Goal: Task Accomplishment & Management: Manage account settings

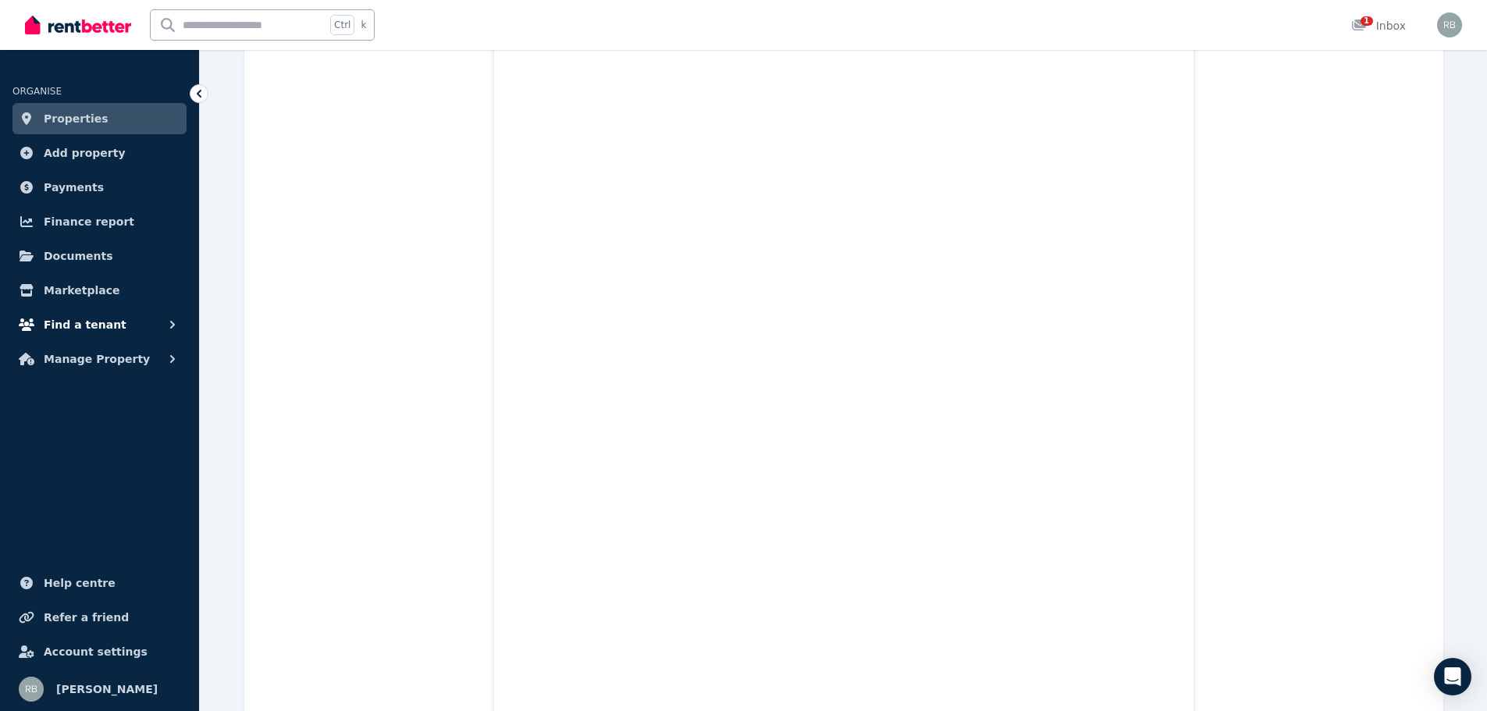
click at [87, 324] on span "Find a tenant" at bounding box center [85, 324] width 83 height 19
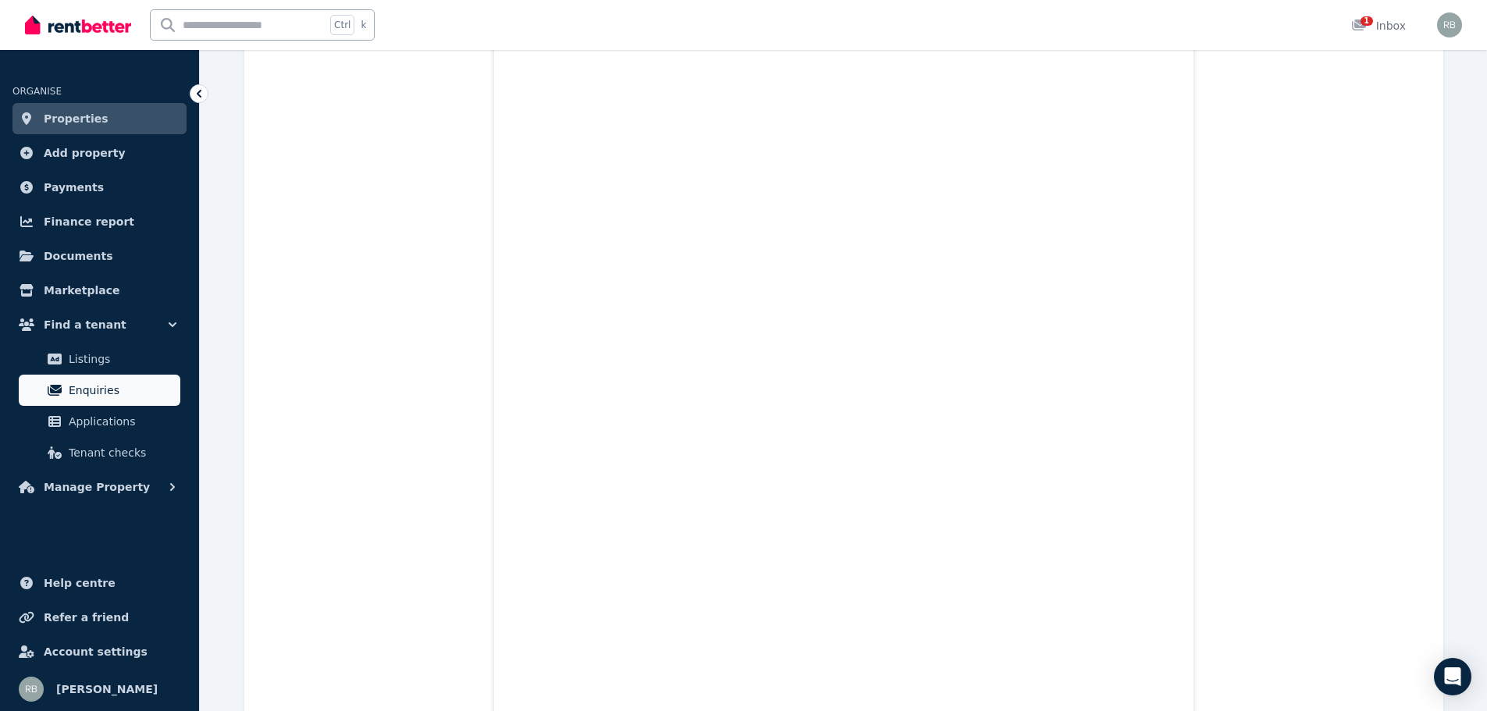
click at [94, 392] on span "Enquiries" at bounding box center [121, 390] width 105 height 19
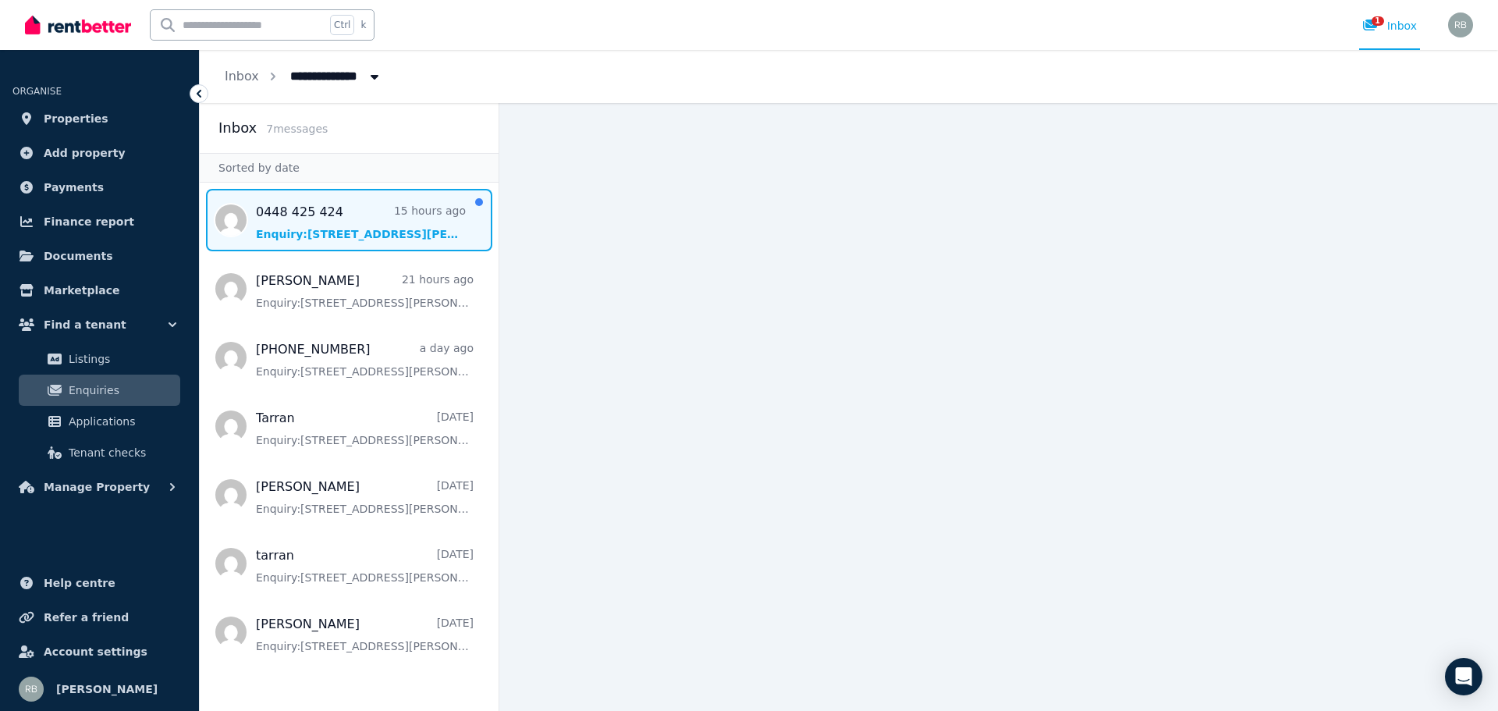
click at [353, 218] on span "Message list" at bounding box center [349, 220] width 299 height 62
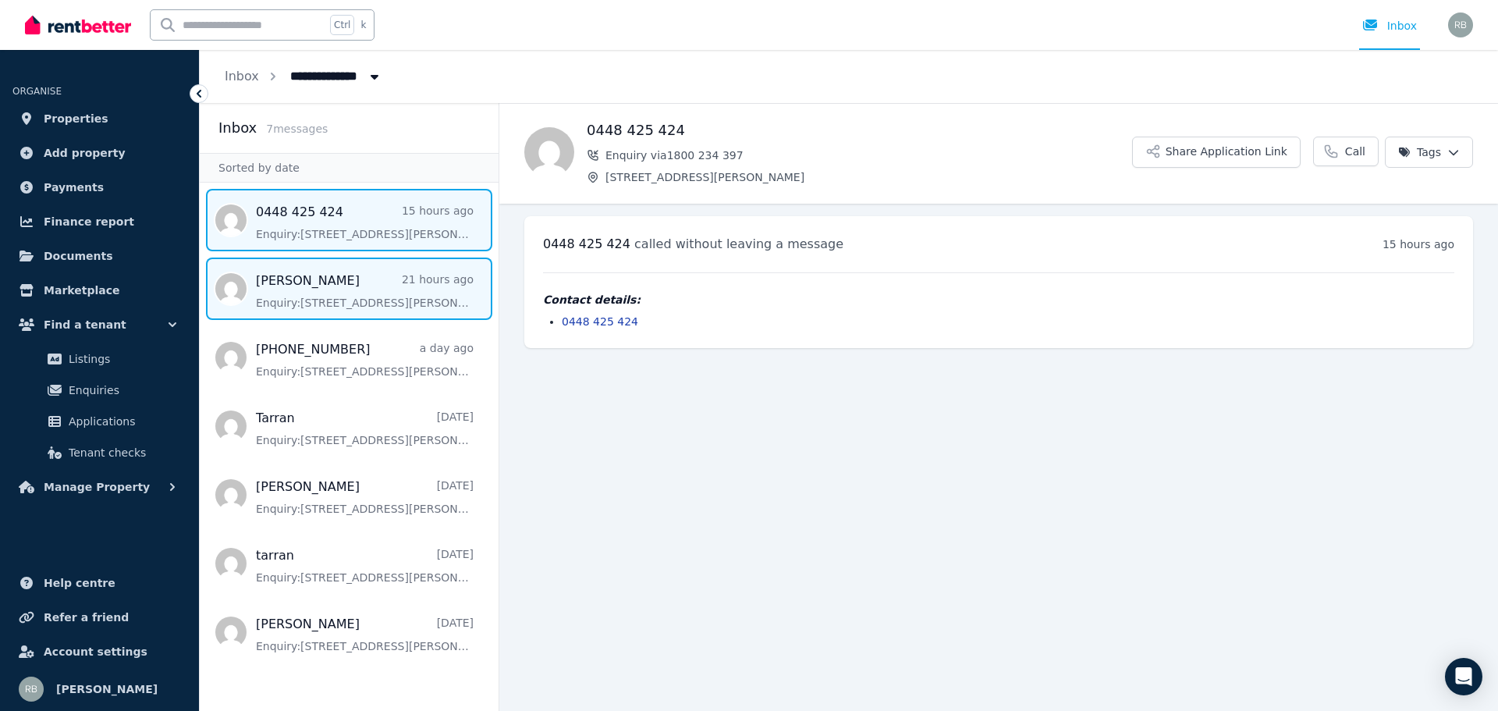
click at [294, 288] on span "Message list" at bounding box center [349, 289] width 299 height 62
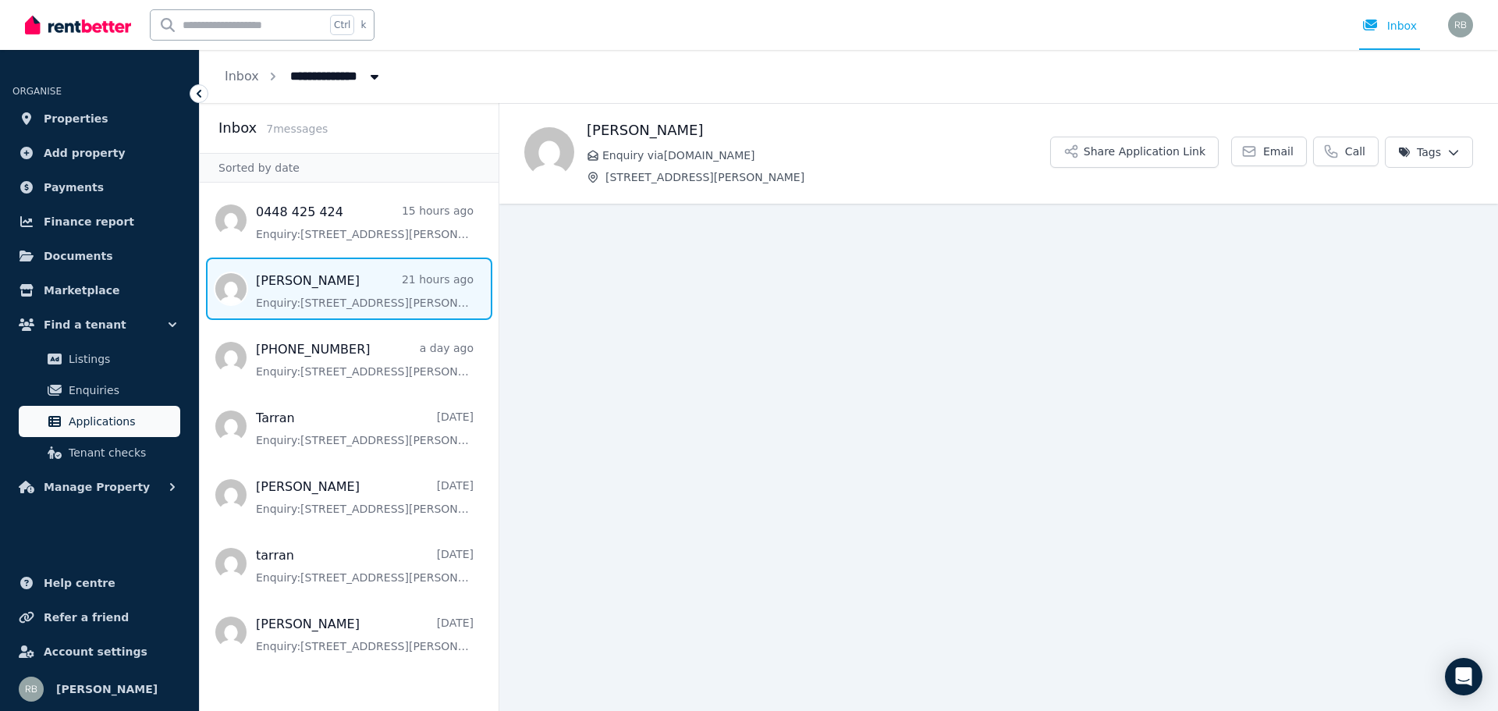
click at [108, 424] on span "Applications" at bounding box center [121, 421] width 105 height 19
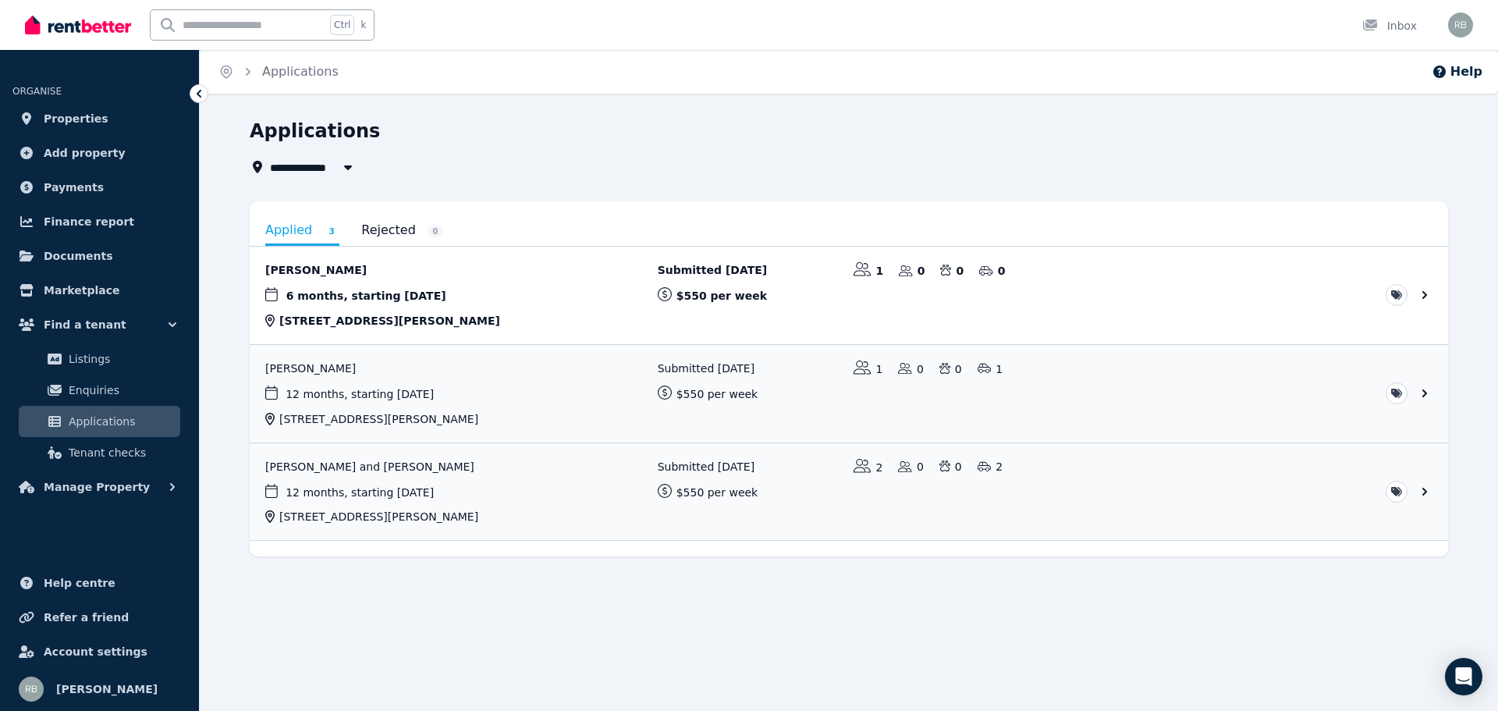
click at [315, 169] on span "All Properties" at bounding box center [320, 167] width 101 height 19
type input "**********"
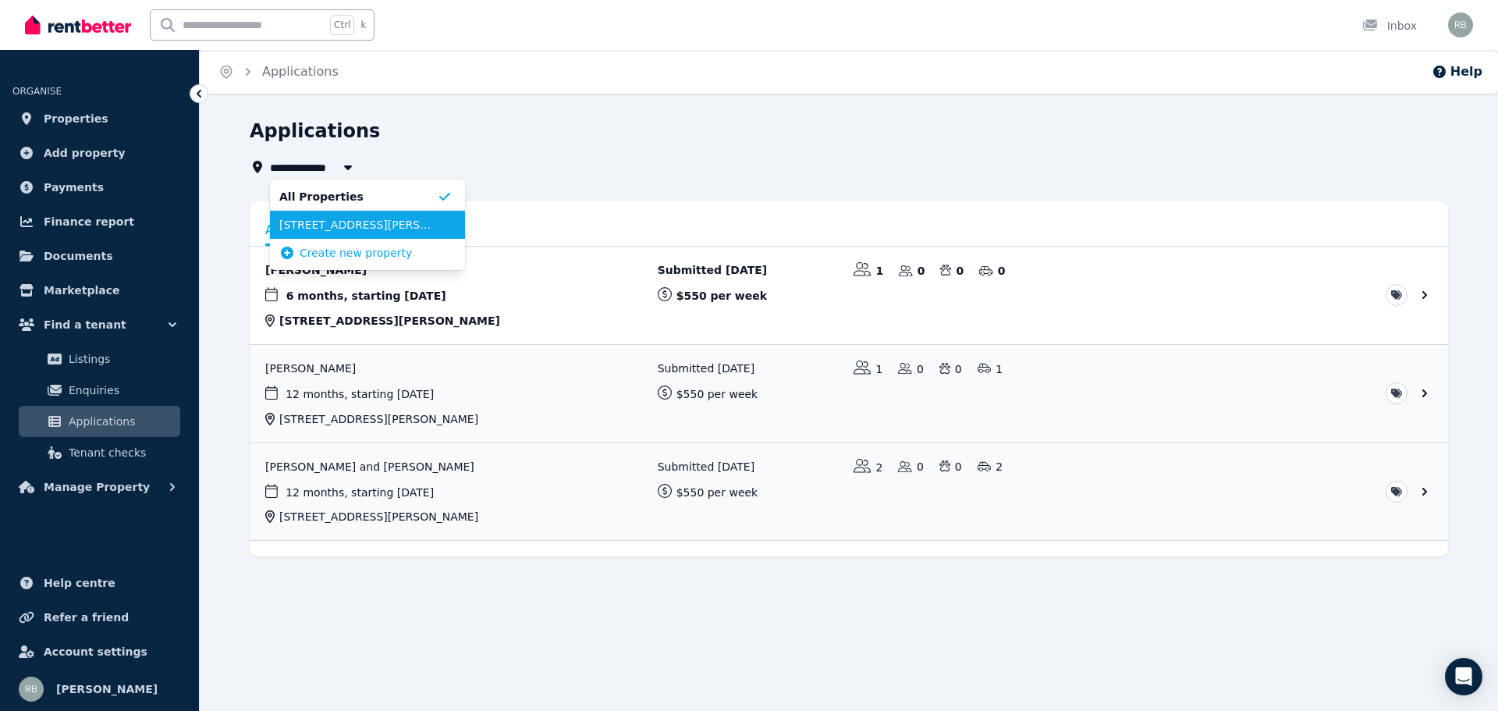
click at [323, 225] on span "[STREET_ADDRESS][PERSON_NAME]" at bounding box center [358, 225] width 158 height 16
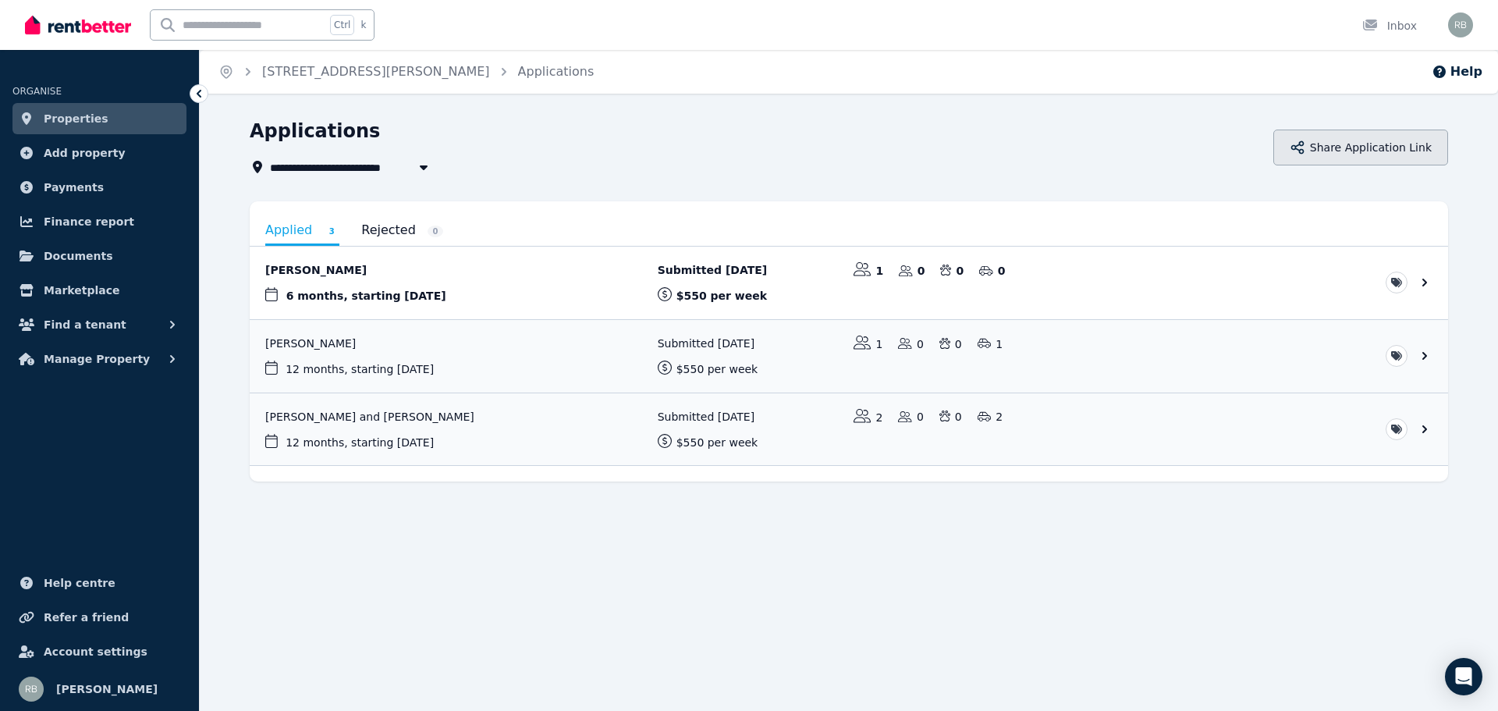
click at [1366, 148] on button "Share Application Link" at bounding box center [1360, 148] width 175 height 36
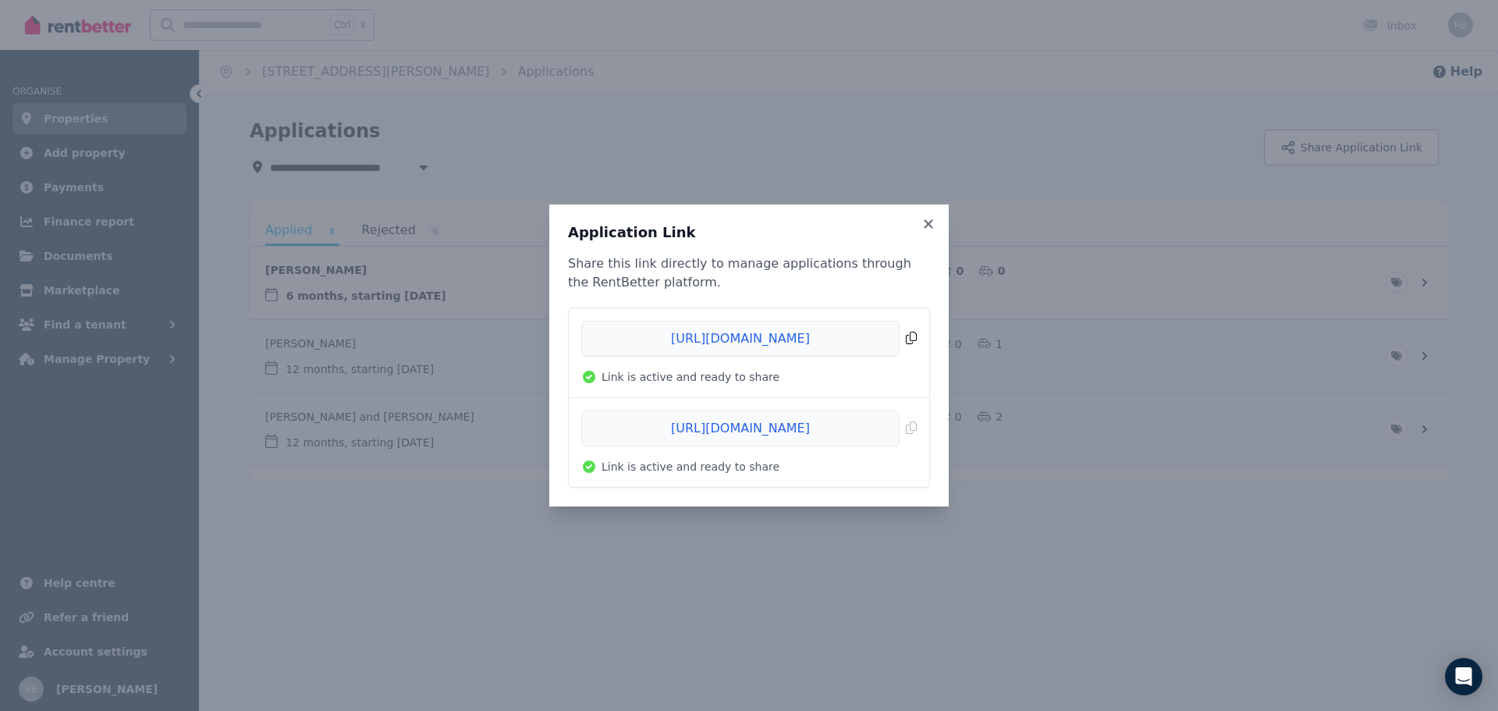
click at [909, 336] on span "Copied!" at bounding box center [749, 339] width 336 height 36
click at [932, 223] on icon at bounding box center [929, 224] width 16 height 14
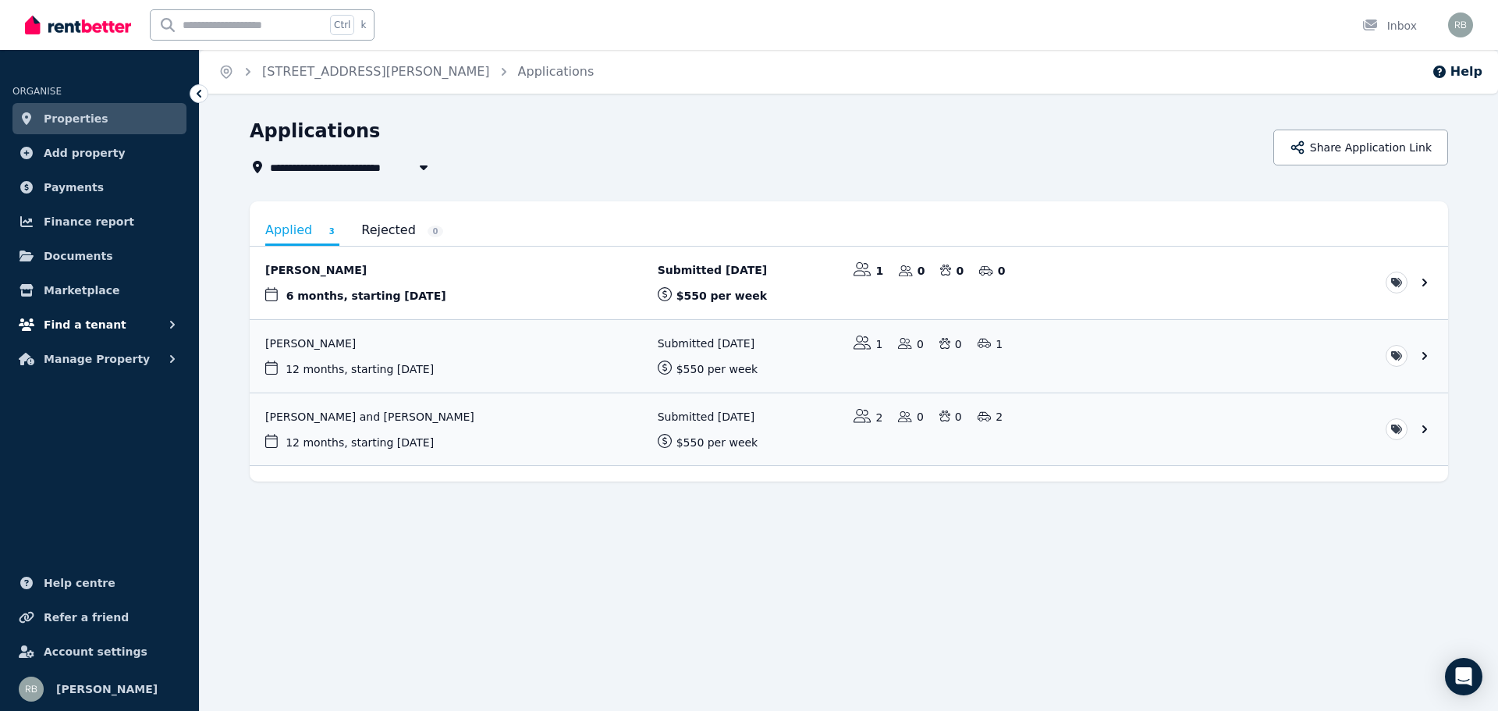
click at [83, 328] on span "Find a tenant" at bounding box center [85, 324] width 83 height 19
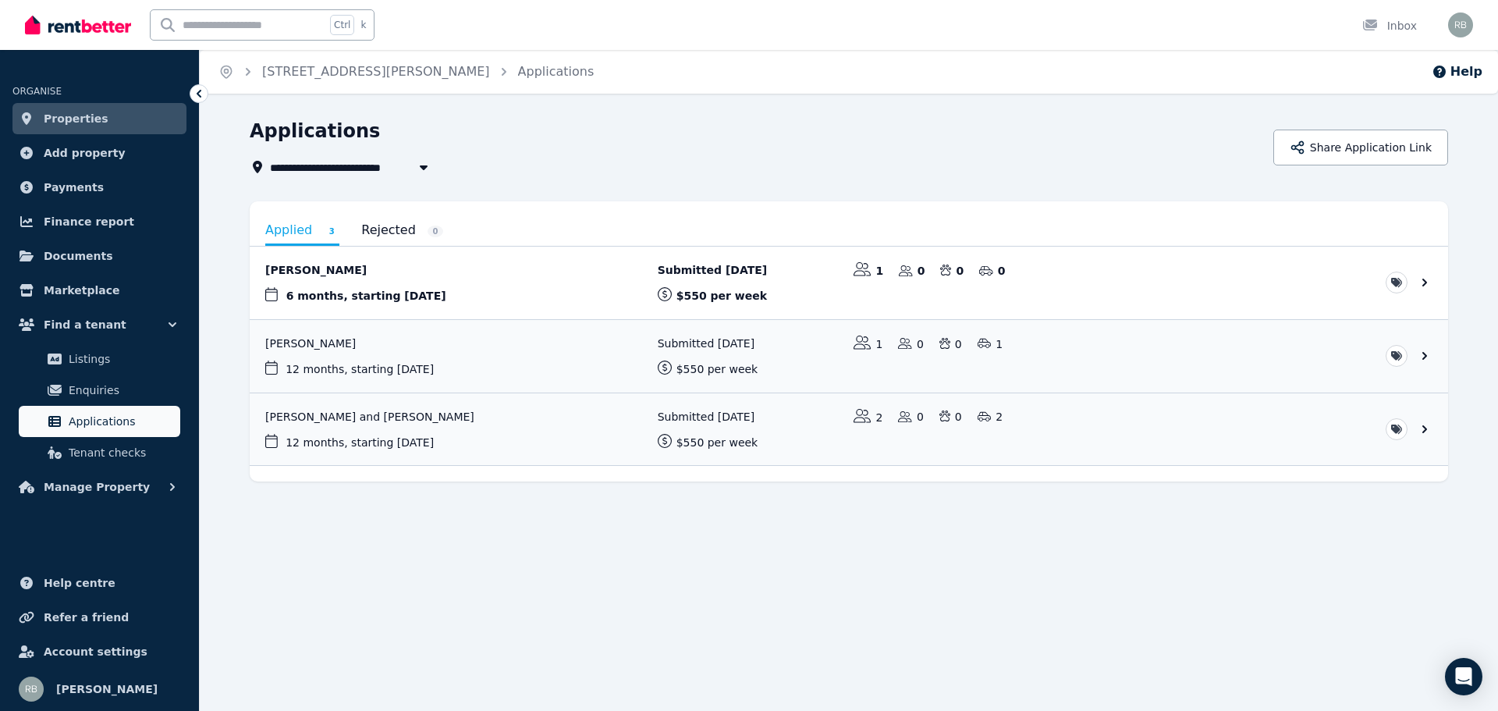
click at [80, 421] on span "Applications" at bounding box center [121, 421] width 105 height 19
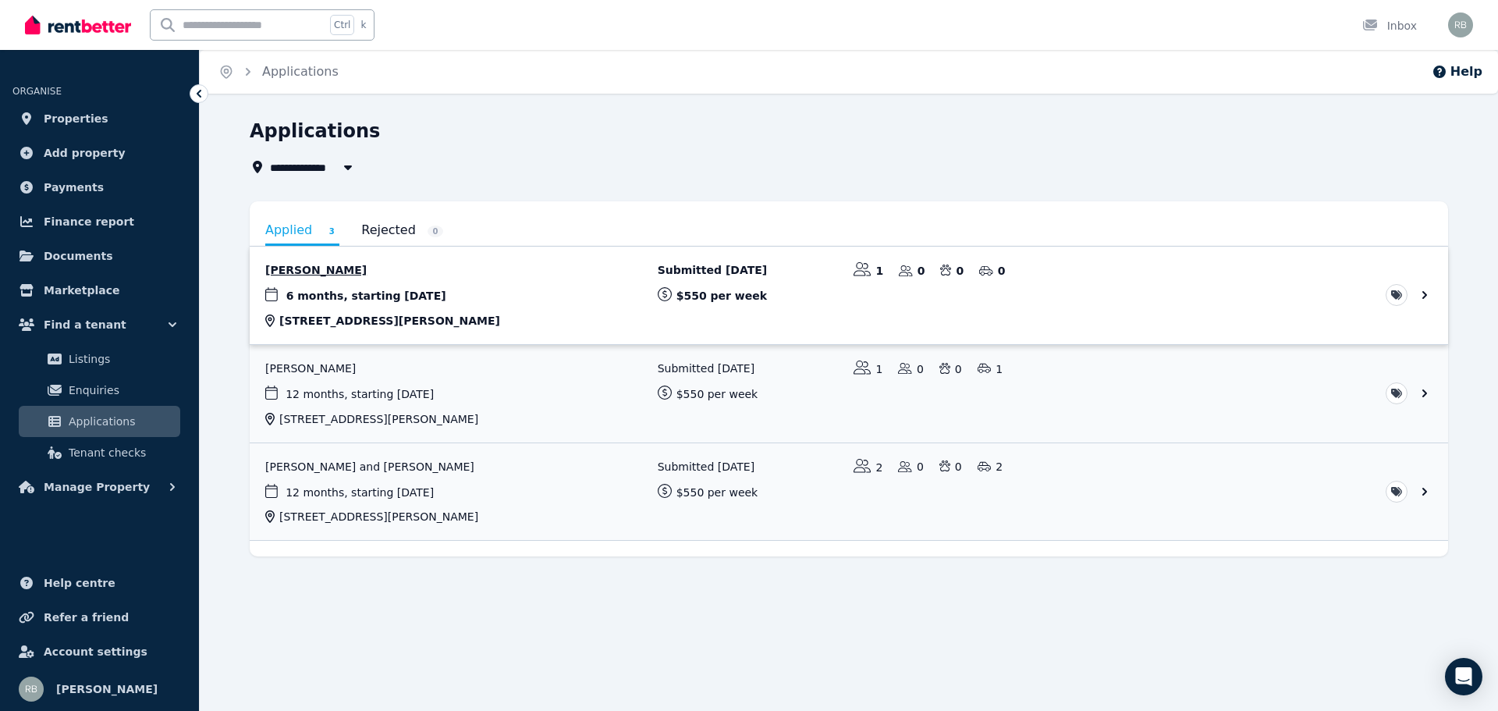
click at [525, 311] on link "View application: Toby Hellyer" at bounding box center [849, 296] width 1199 height 98
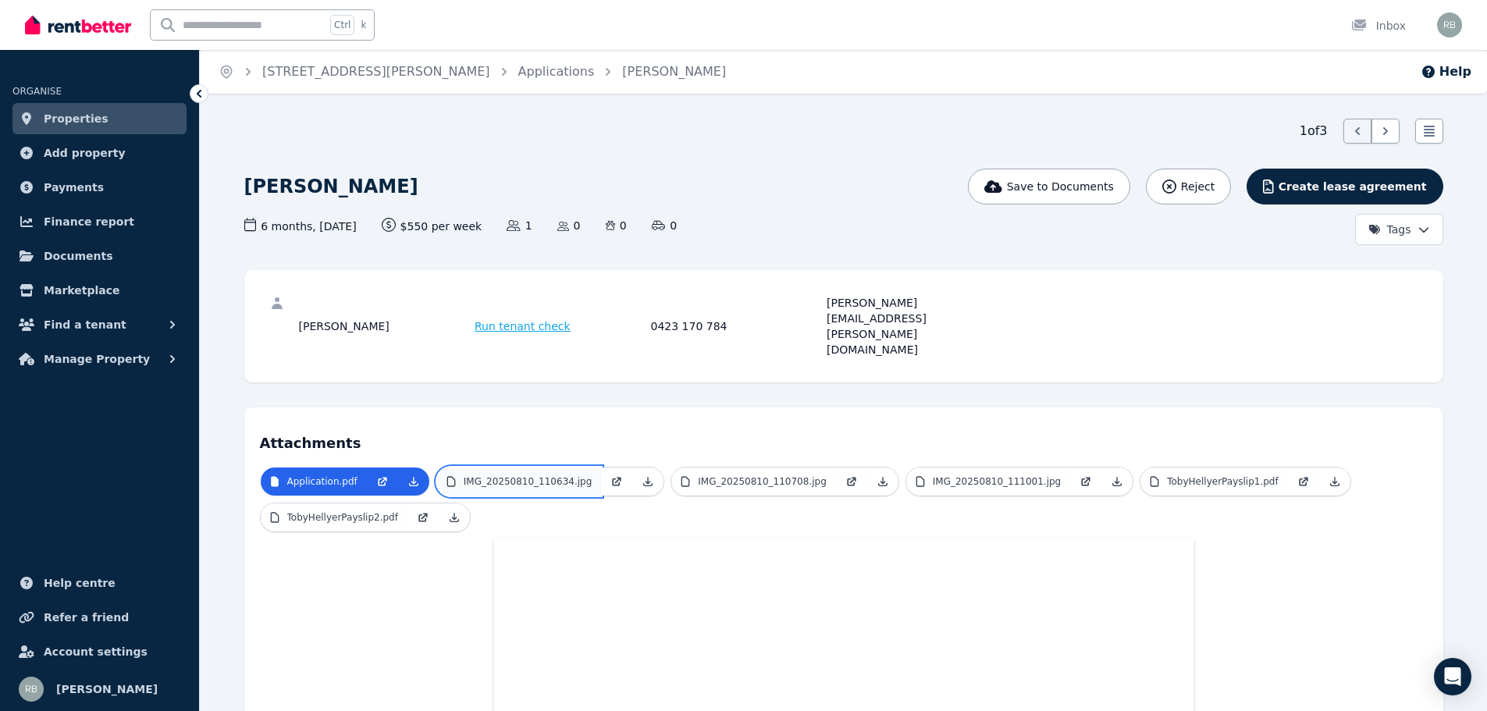
click at [517, 475] on p "IMG_20250810_110634.jpg" at bounding box center [528, 481] width 128 height 12
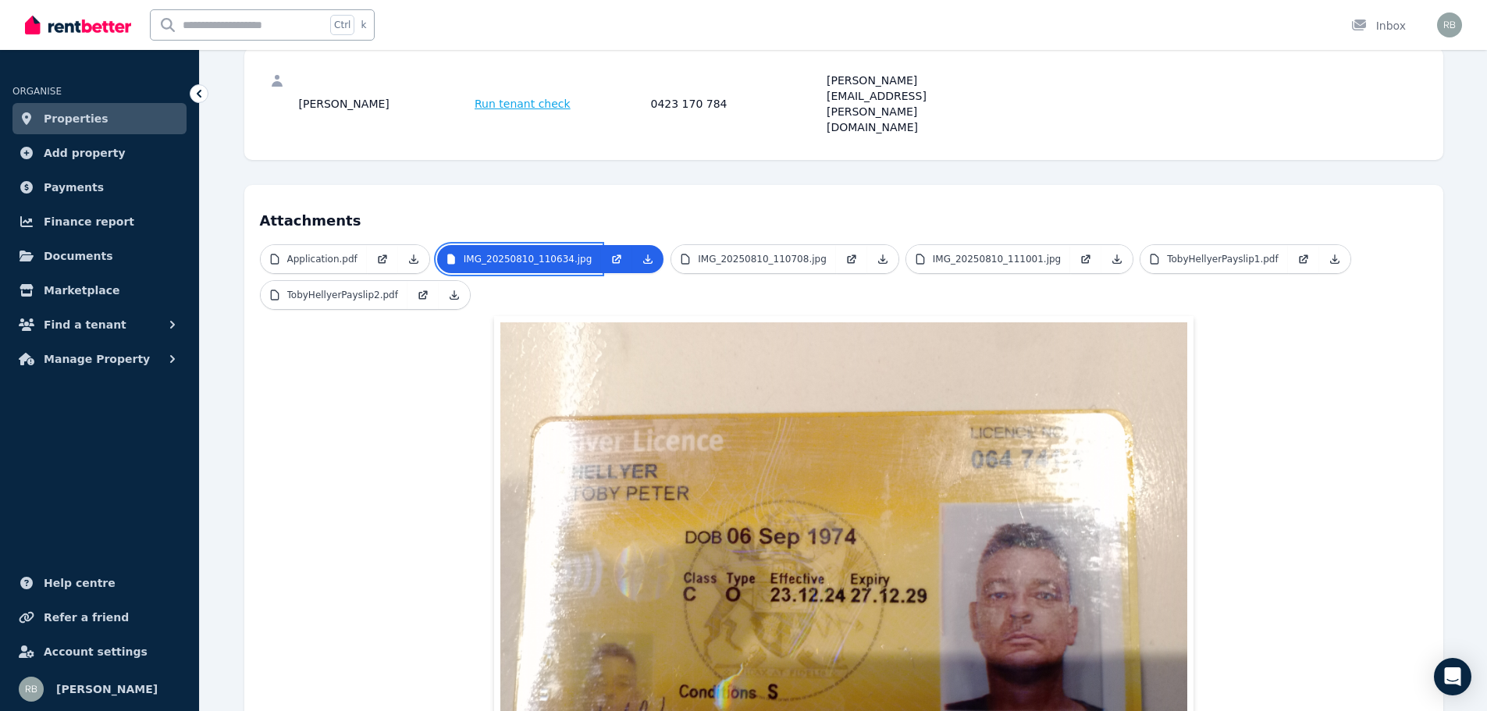
scroll to position [234, 0]
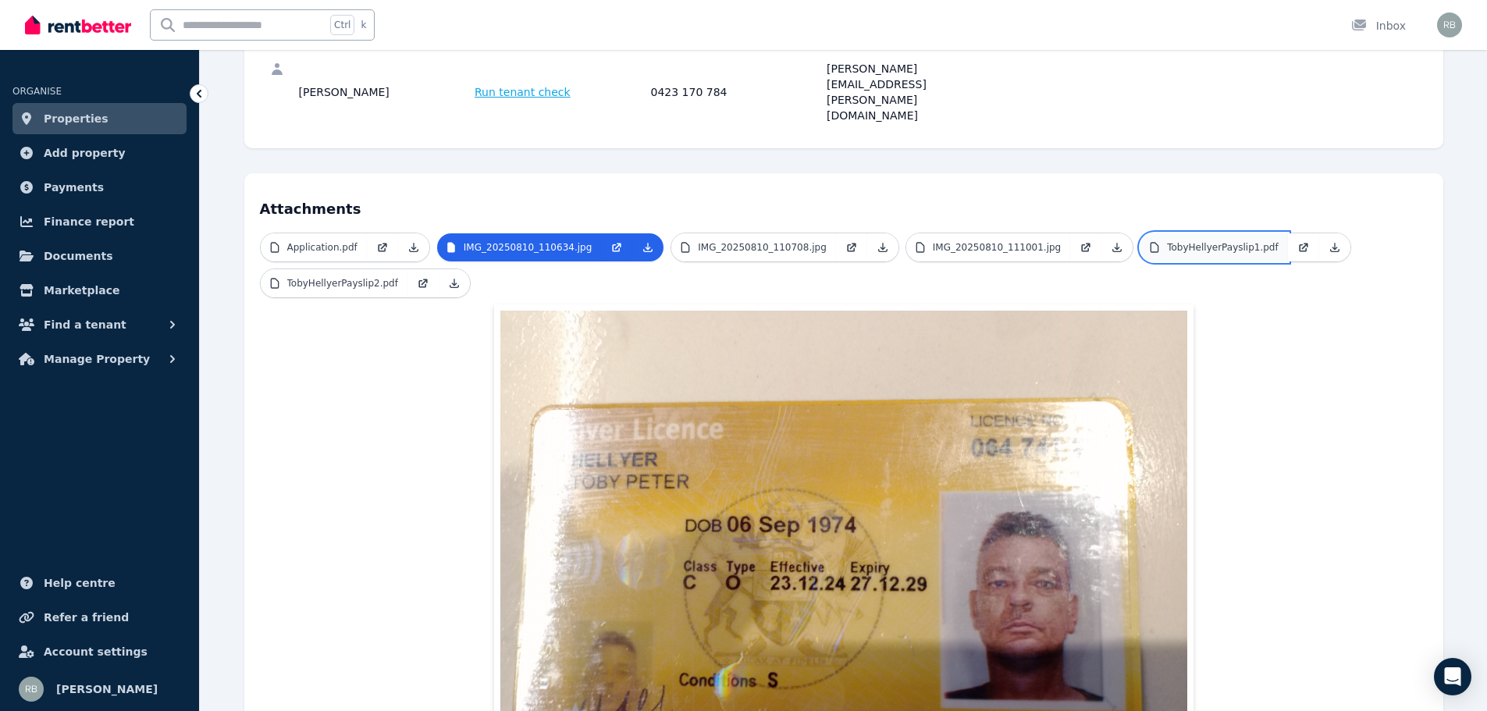
click at [1167, 241] on p "TobyHellyerPayslip1.pdf" at bounding box center [1222, 247] width 111 height 12
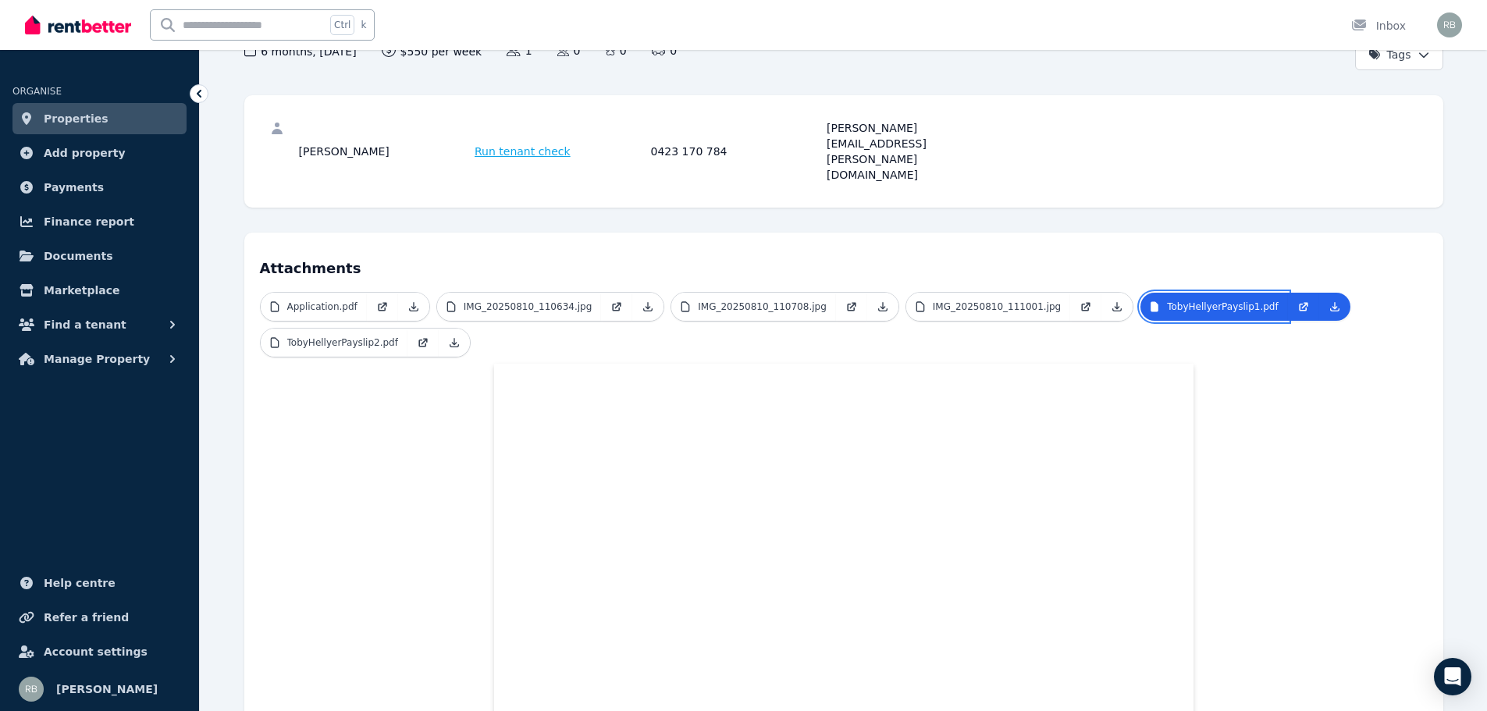
scroll to position [36, 0]
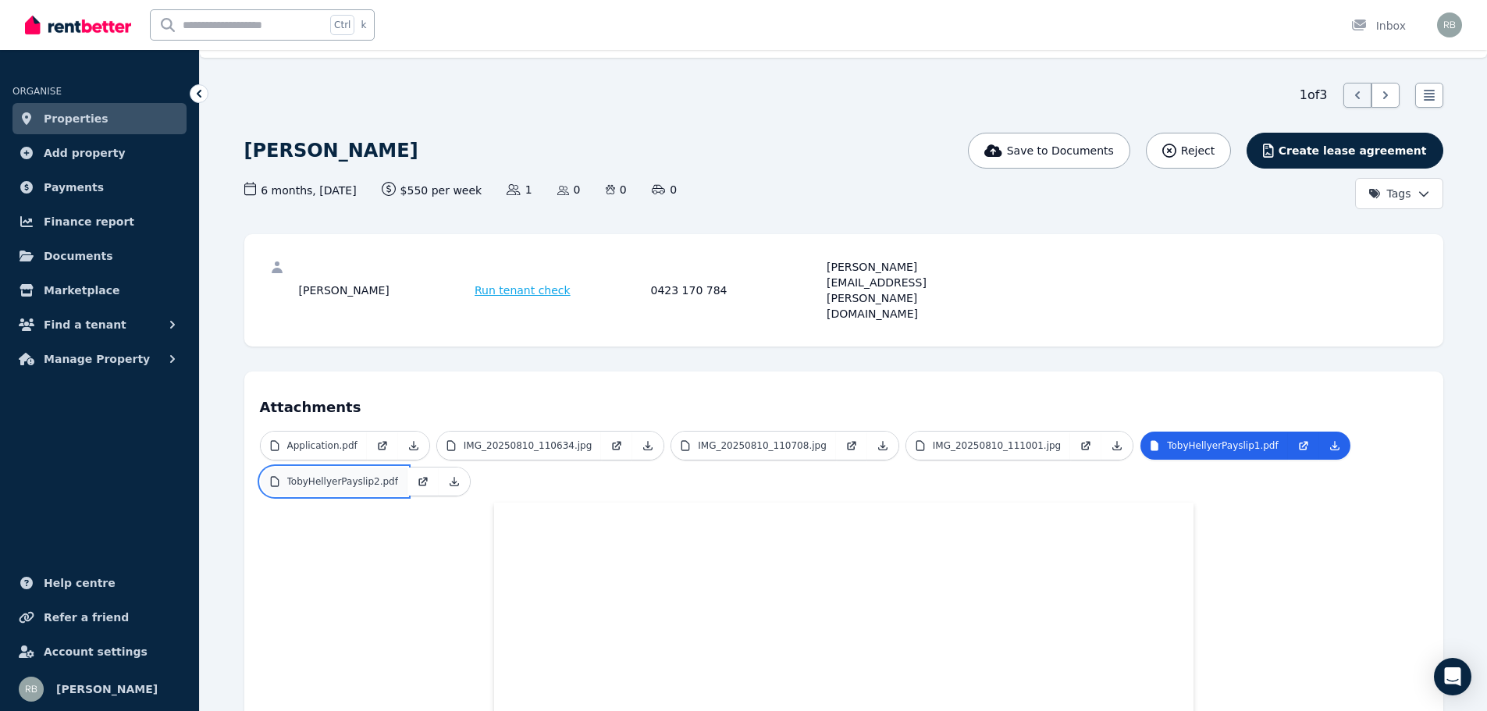
click at [350, 475] on p "TobyHellyerPayslip2.pdf" at bounding box center [342, 481] width 111 height 12
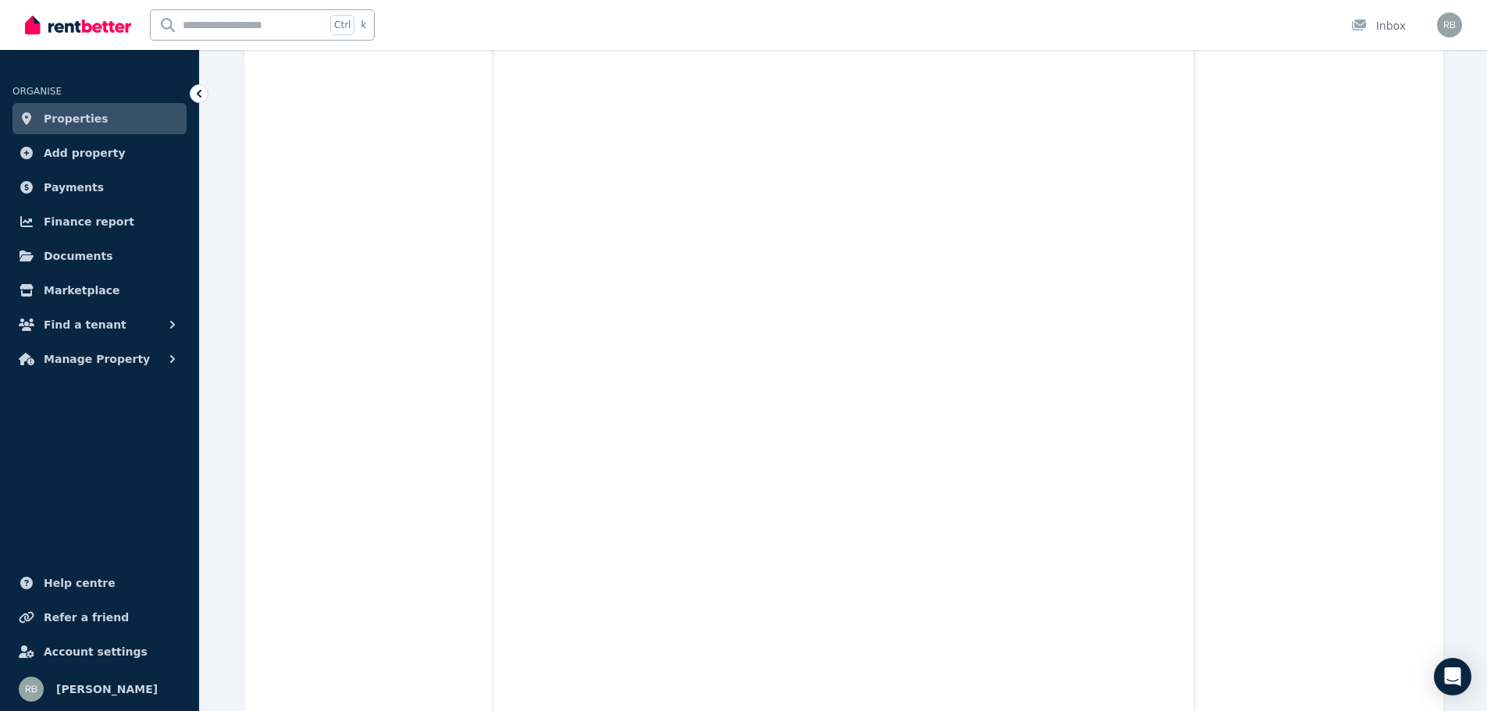
scroll to position [504, 0]
click at [108, 327] on span "Find a tenant" at bounding box center [85, 324] width 83 height 19
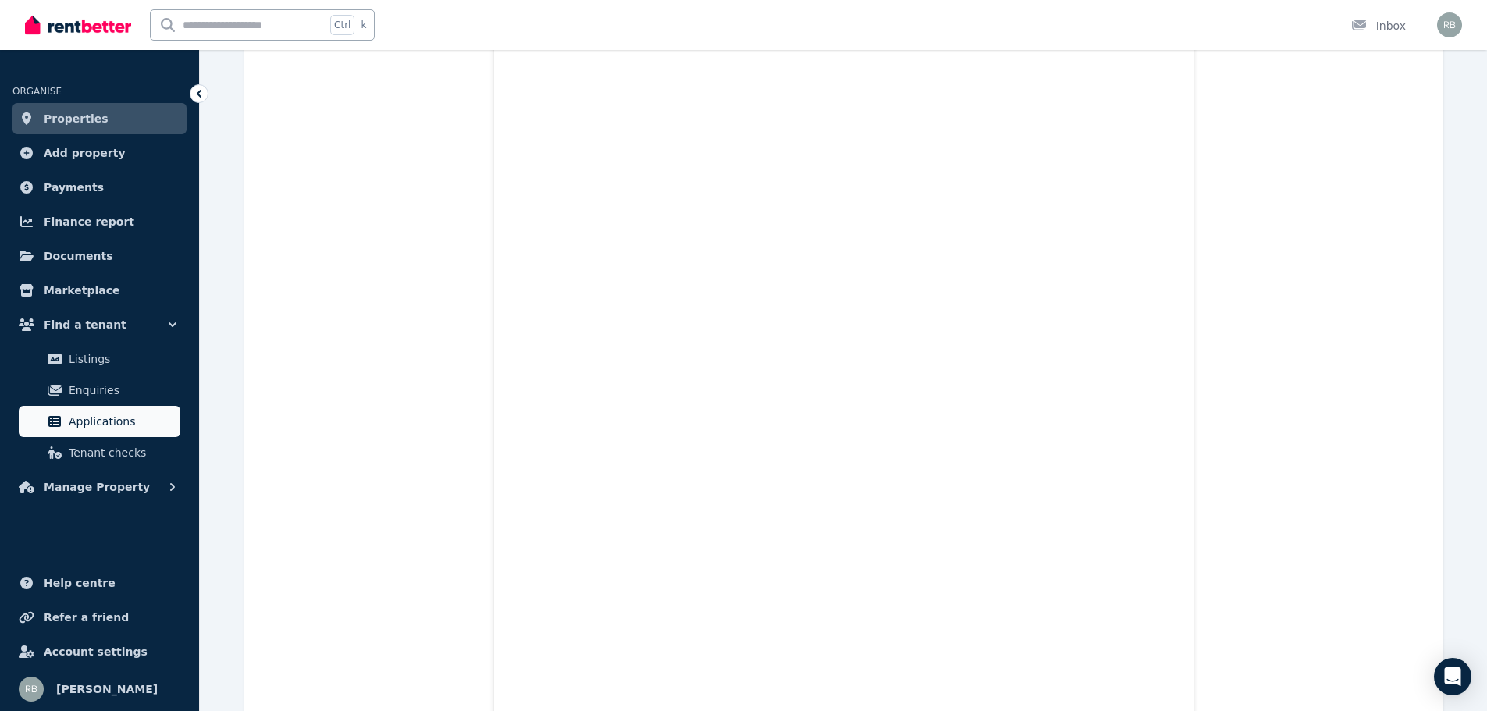
click at [105, 421] on span "Applications" at bounding box center [121, 421] width 105 height 19
